Goal: Task Accomplishment & Management: Manage account settings

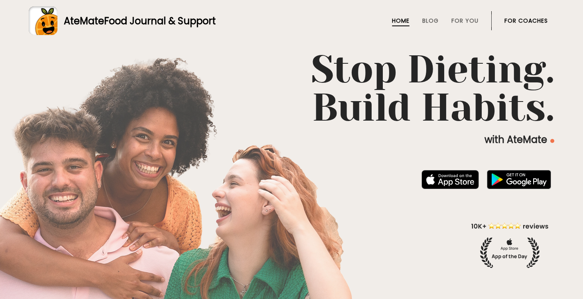
click at [513, 19] on link "For Coaches" at bounding box center [525, 21] width 43 height 6
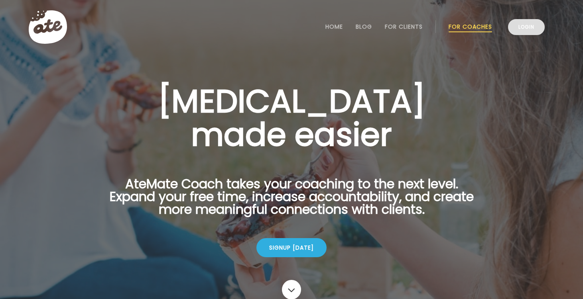
click at [527, 30] on link "Login" at bounding box center [526, 27] width 37 height 16
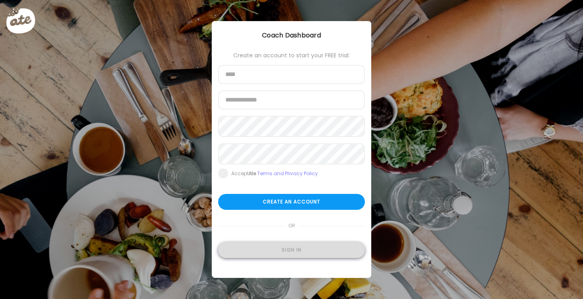
click at [297, 256] on div "Sign in" at bounding box center [291, 250] width 147 height 16
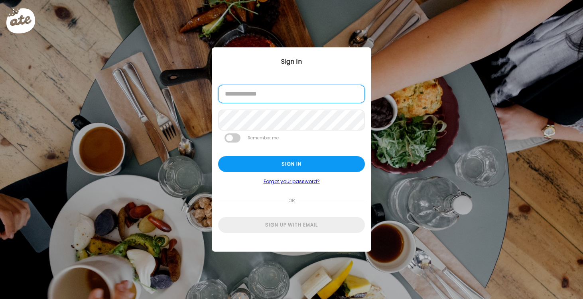
type input "**********"
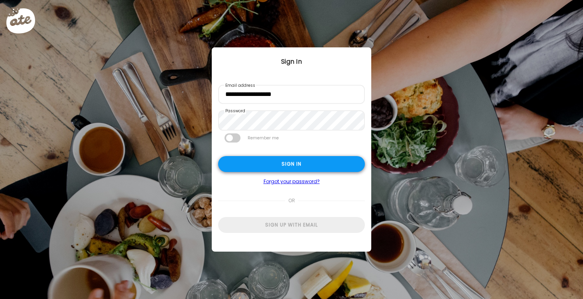
click at [284, 167] on div "Sign in" at bounding box center [291, 164] width 147 height 16
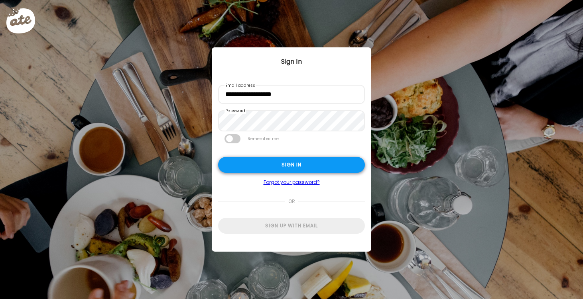
type textarea "**********"
type input "*********"
type input "**********"
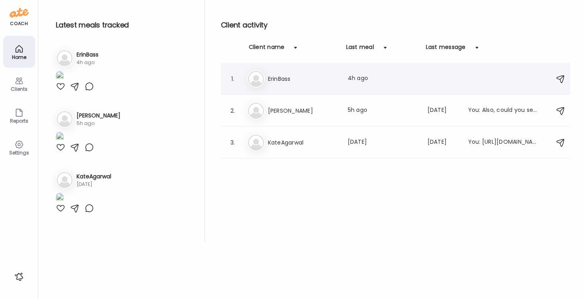
click at [279, 80] on h3 "ErinBass" at bounding box center [303, 79] width 70 height 10
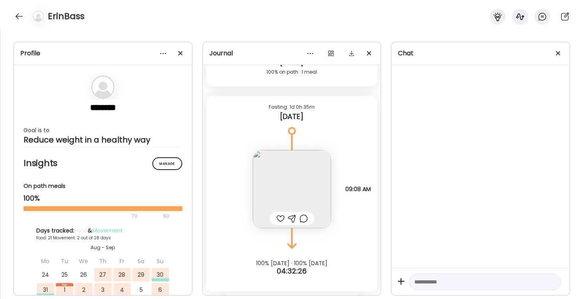
scroll to position [8601, 0]
click at [20, 18] on div at bounding box center [19, 16] width 13 height 13
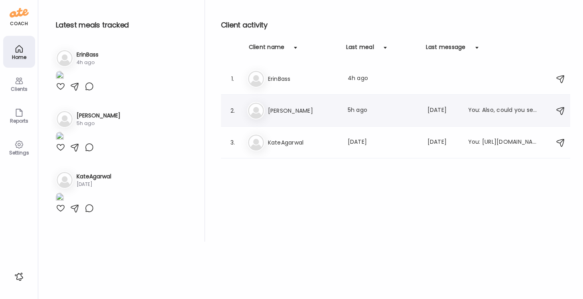
click at [270, 115] on h3 "[PERSON_NAME]" at bounding box center [303, 111] width 70 height 10
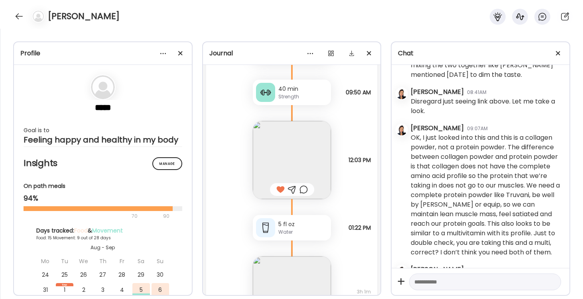
scroll to position [11754, 0]
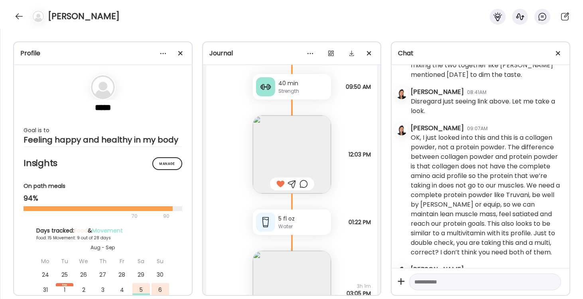
click at [299, 149] on img at bounding box center [292, 155] width 78 height 78
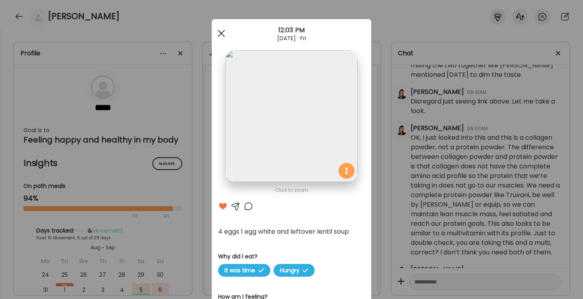
click at [221, 34] on span at bounding box center [221, 33] width 7 height 7
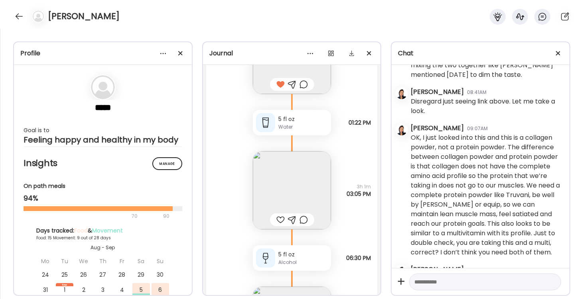
scroll to position [11865, 0]
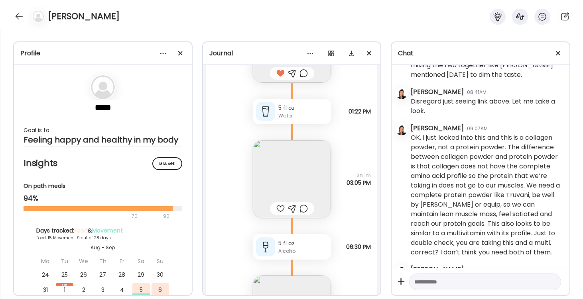
click at [311, 179] on img at bounding box center [292, 179] width 78 height 78
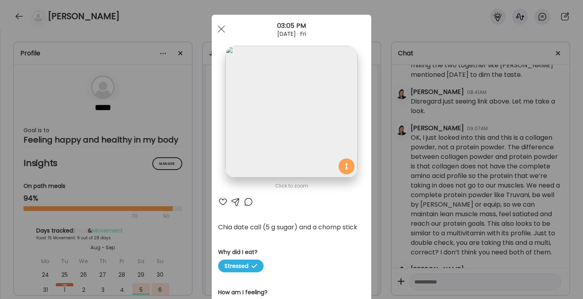
scroll to position [5, 0]
click at [220, 24] on div at bounding box center [221, 29] width 16 height 16
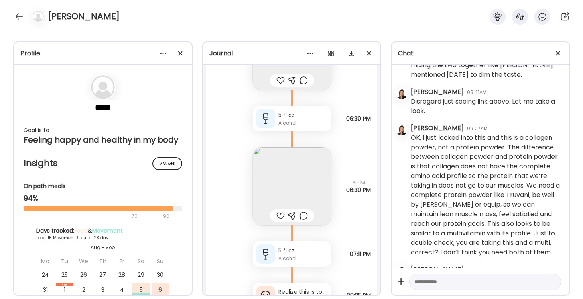
scroll to position [12003, 0]
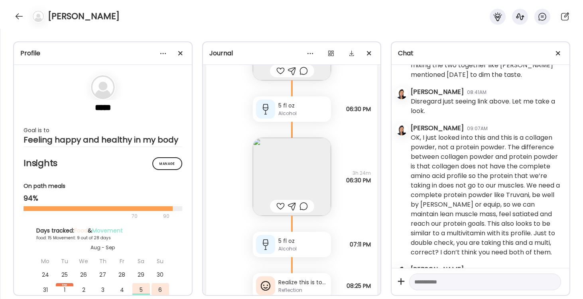
click at [291, 177] on img at bounding box center [292, 177] width 78 height 78
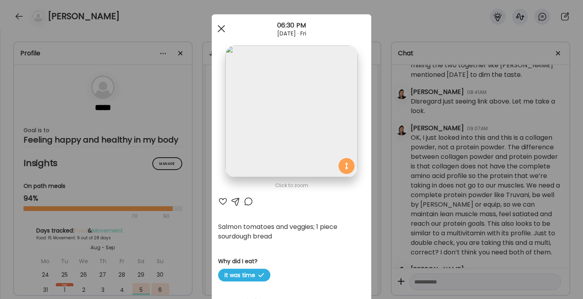
click at [223, 28] on div at bounding box center [221, 29] width 16 height 16
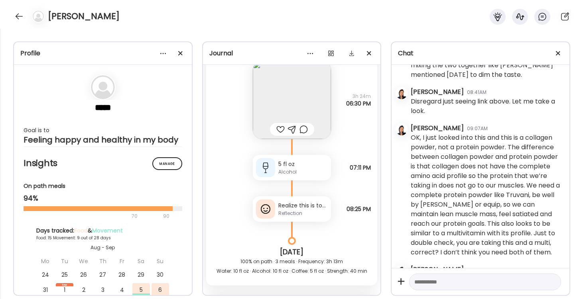
scroll to position [12088, 0]
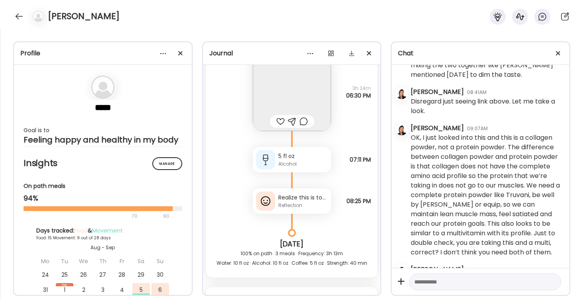
click at [301, 200] on div "Realize this is too many nights with alcohol in my system, but I won’t be drink…" at bounding box center [302, 198] width 49 height 8
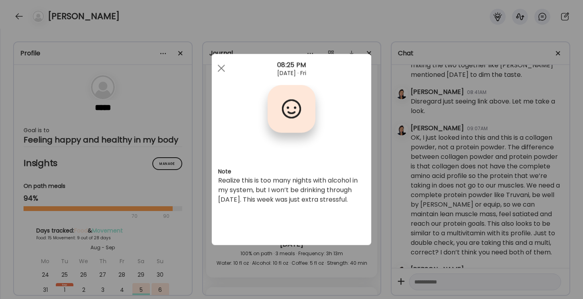
scroll to position [0, 0]
click at [220, 67] on span at bounding box center [221, 68] width 7 height 7
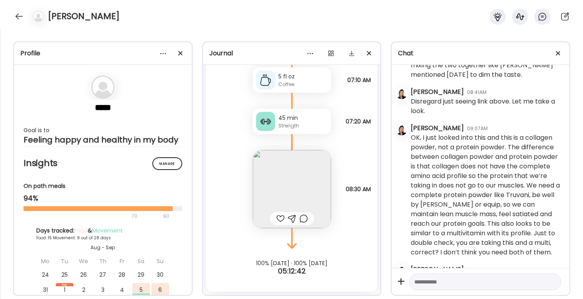
scroll to position [12404, 0]
click at [288, 195] on img at bounding box center [292, 189] width 78 height 78
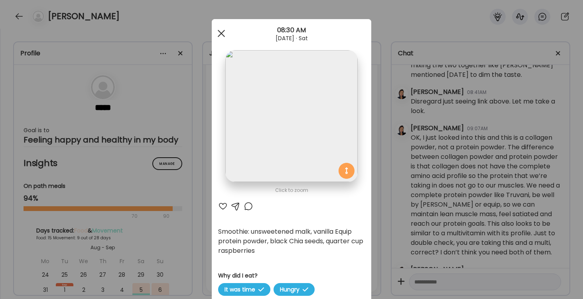
click at [220, 32] on span at bounding box center [221, 33] width 7 height 7
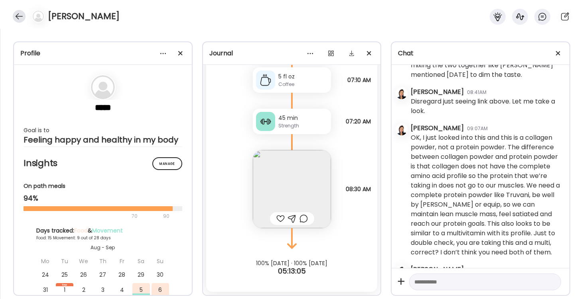
click at [15, 20] on div at bounding box center [19, 16] width 13 height 13
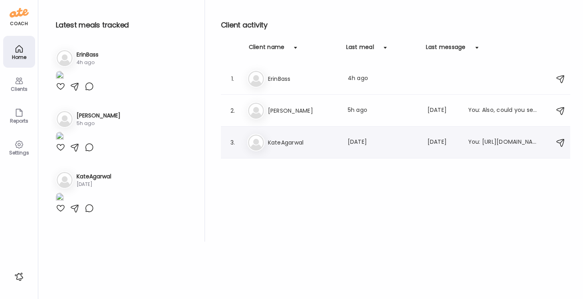
click at [275, 141] on h3 "KateAgarwal" at bounding box center [303, 143] width 70 height 10
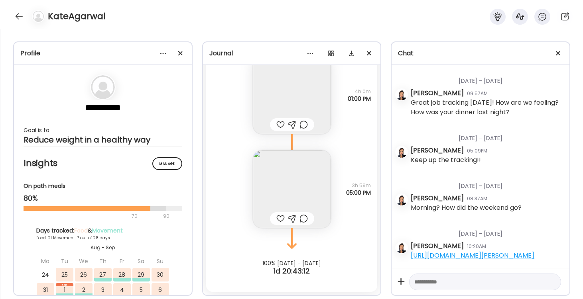
scroll to position [12370, 0]
